Goal: Transaction & Acquisition: Book appointment/travel/reservation

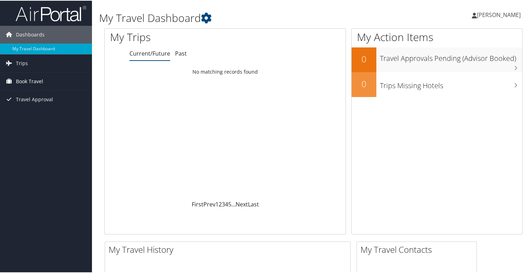
click at [41, 85] on span "Book Travel" at bounding box center [29, 81] width 27 height 18
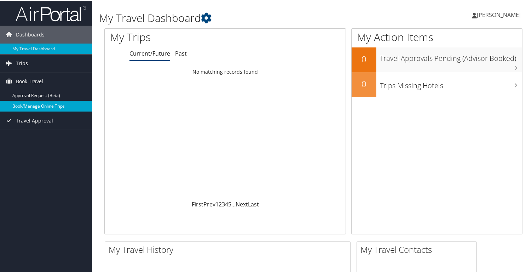
click at [35, 103] on link "Book/Manage Online Trips" at bounding box center [46, 105] width 92 height 11
click at [51, 104] on link "Book/Manage Online Trips" at bounding box center [46, 105] width 92 height 11
